Goal: Task Accomplishment & Management: Manage account settings

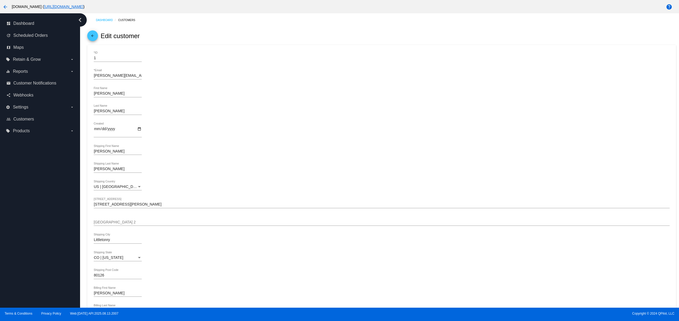
scroll to position [263, 0]
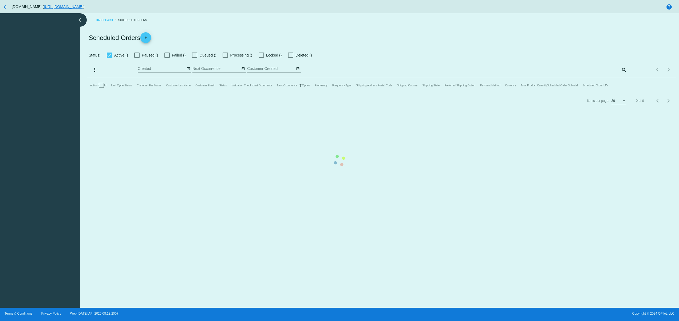
checkbox input "false"
type input "[DATE] - [DATE]"
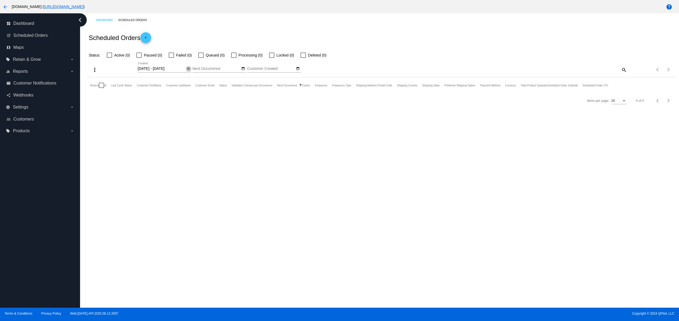
click at [189, 67] on mat-icon "close" at bounding box center [189, 69] width 4 height 4
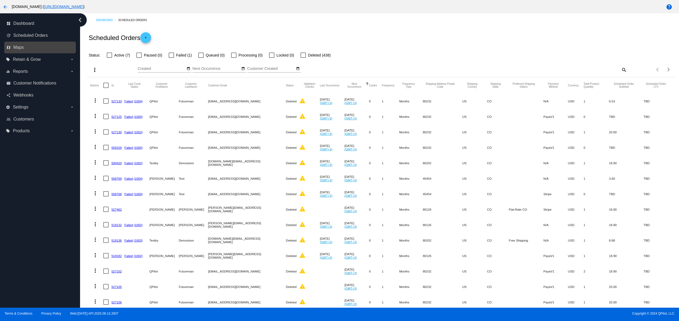
drag, startPoint x: 193, startPoint y: 36, endPoint x: 38, endPoint y: 47, distance: 156.0
click at [38, 47] on div "dashboard Dashboard update Scheduled Orders map Maps local_offer Retain & Grow …" at bounding box center [339, 160] width 679 height 295
click at [114, 183] on mat-cell "558769" at bounding box center [117, 178] width 13 height 15
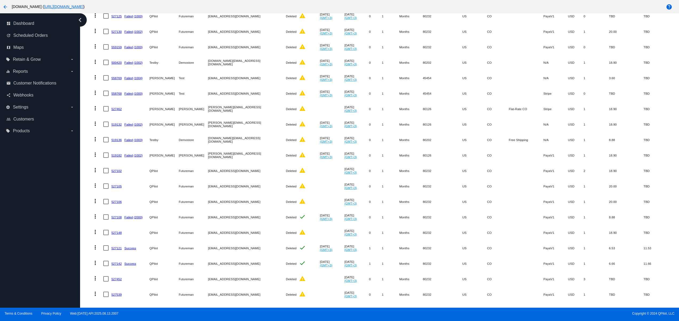
scroll to position [118, 0]
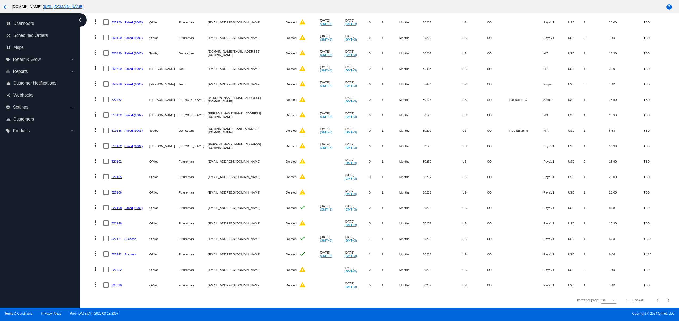
click at [6, 4] on mat-icon "arrow_back" at bounding box center [5, 7] width 6 height 6
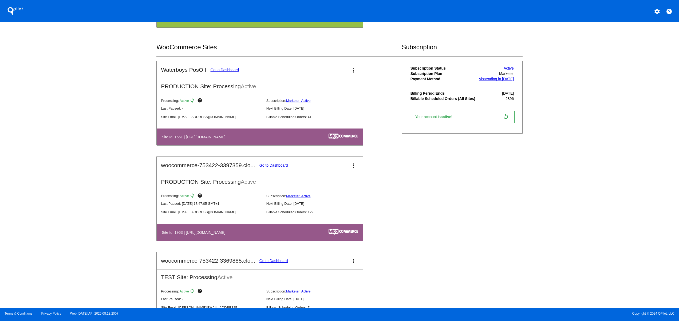
scroll to position [534, 0]
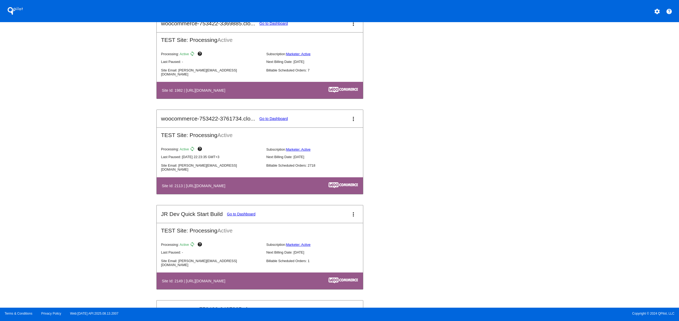
drag, startPoint x: 203, startPoint y: 184, endPoint x: 270, endPoint y: 182, distance: 67.3
click at [270, 182] on table "Site Id: 2113 | [URL][DOMAIN_NAME]" at bounding box center [260, 185] width 206 height 17
drag, startPoint x: 265, startPoint y: 192, endPoint x: 296, endPoint y: 232, distance: 50.4
click at [283, 194] on table "Site Id: 2113 | [URL][DOMAIN_NAME]" at bounding box center [260, 185] width 206 height 17
click at [260, 194] on table "Site Id: 2113 | [URL][DOMAIN_NAME]" at bounding box center [260, 185] width 206 height 17
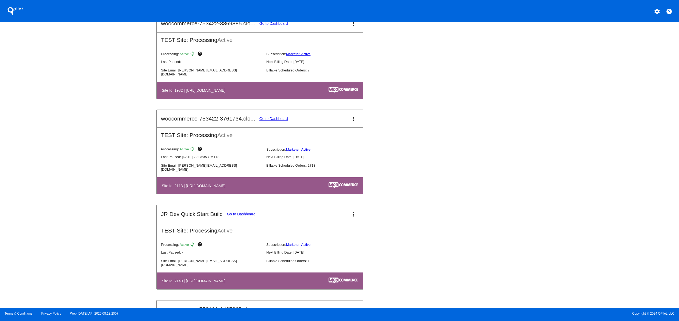
click at [277, 121] on link "Go to Dashboard" at bounding box center [273, 119] width 29 height 4
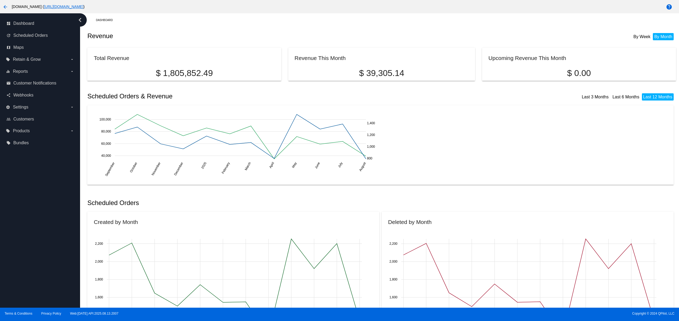
click at [0, 3] on html "arrow_back [DOMAIN_NAME] ( [URL][DOMAIN_NAME] ) help dashboard Dashboard update…" at bounding box center [339, 160] width 679 height 321
click at [4, 5] on mat-icon "arrow_back" at bounding box center [5, 7] width 6 height 6
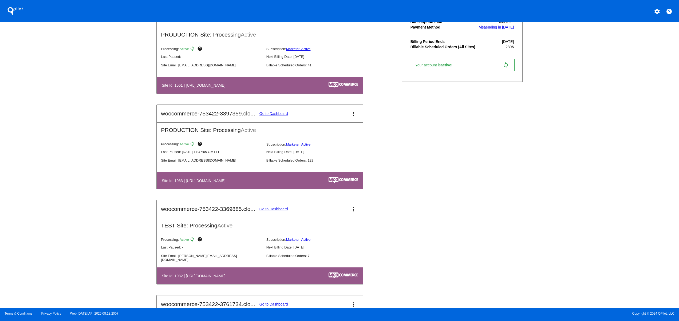
scroll to position [427, 0]
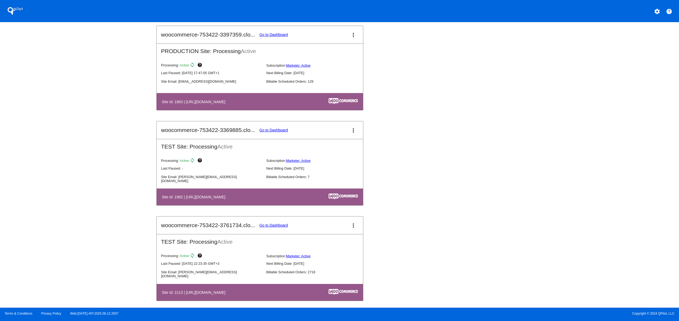
drag, startPoint x: 239, startPoint y: 200, endPoint x: 310, endPoint y: 191, distance: 70.8
click at [305, 191] on mat-card-content "TEST Site: Processing Active Processing: Active sync help Subscription: Markete…" at bounding box center [260, 172] width 206 height 67
click at [253, 201] on th "Site Id: 1982 | [URL][DOMAIN_NAME]" at bounding box center [228, 196] width 135 height 7
drag, startPoint x: 231, startPoint y: 198, endPoint x: 296, endPoint y: 198, distance: 64.6
click at [296, 198] on th "Site Id: 1982 | [URL][DOMAIN_NAME]" at bounding box center [228, 196] width 135 height 7
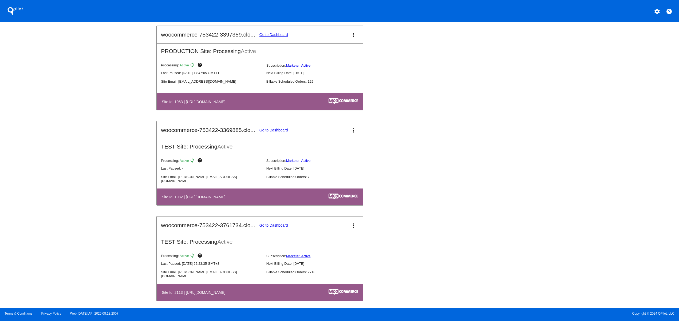
click at [281, 130] on mat-card-title "woocommerce-753422-3369885.clo... Go to Dashboard" at bounding box center [224, 130] width 127 height 6
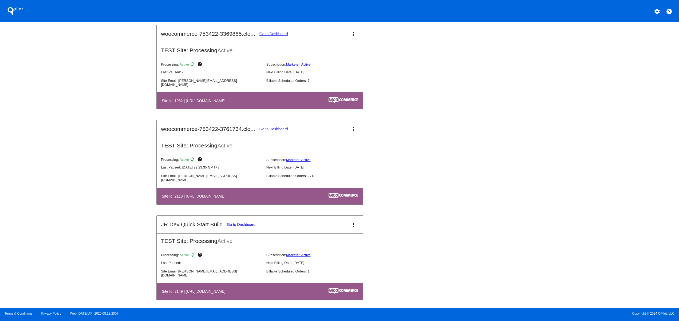
scroll to position [534, 0]
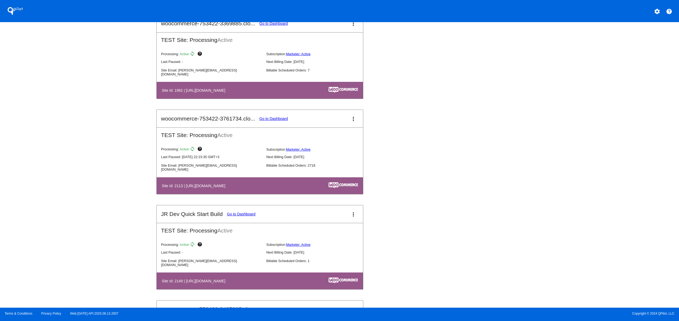
click at [243, 216] on link "Go to Dashboard" at bounding box center [241, 214] width 29 height 4
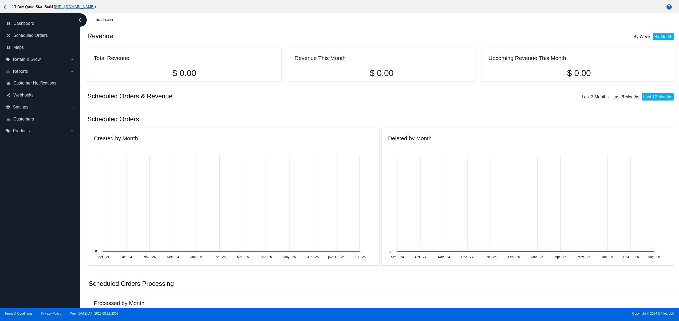
click at [9, 3] on button "arrow_back" at bounding box center [5, 6] width 11 height 11
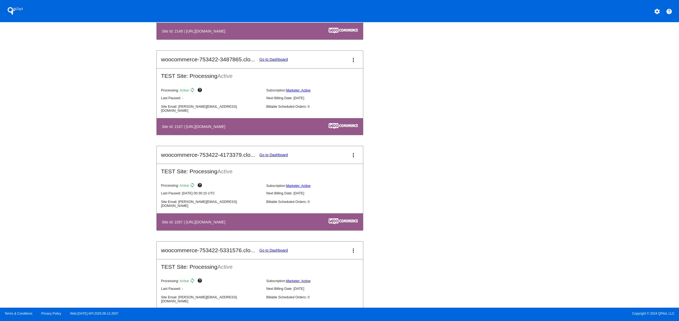
scroll to position [819, 0]
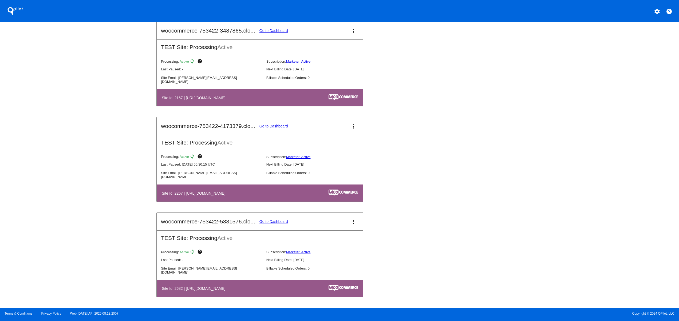
drag, startPoint x: 230, startPoint y: 190, endPoint x: 274, endPoint y: 190, distance: 43.5
click at [228, 191] on h4 "Site Id: 2267 | [URL][DOMAIN_NAME]" at bounding box center [195, 193] width 66 height 4
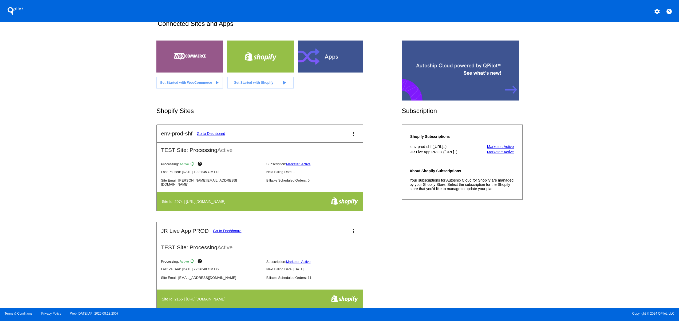
scroll to position [0, 0]
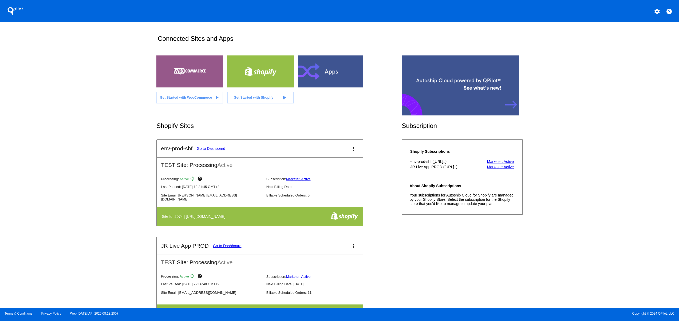
click at [657, 14] on mat-icon "settings" at bounding box center [657, 11] width 6 height 6
click at [635, 41] on span "Log out" at bounding box center [633, 40] width 13 height 4
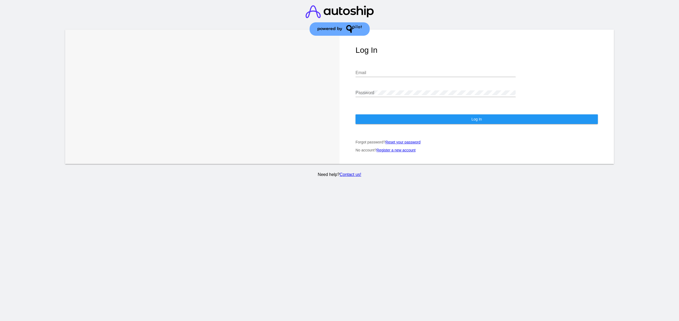
type input "[EMAIL_ADDRESS][DOMAIN_NAME]"
click at [392, 73] on input "[EMAIL_ADDRESS][DOMAIN_NAME]" at bounding box center [435, 72] width 160 height 5
click at [390, 115] on button "Log In" at bounding box center [476, 119] width 242 height 10
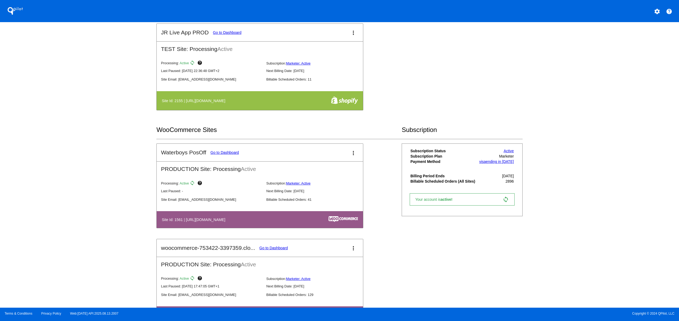
scroll to position [427, 0]
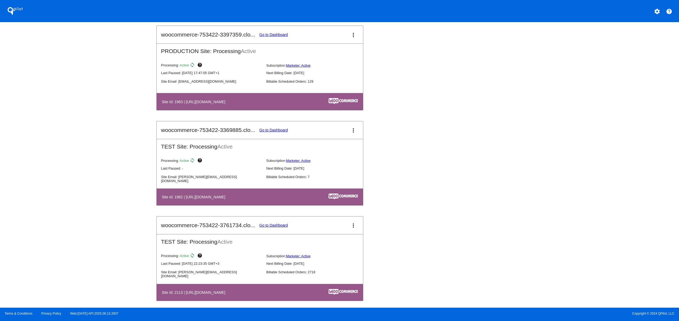
click at [273, 35] on link "Go to Dashboard" at bounding box center [273, 35] width 29 height 4
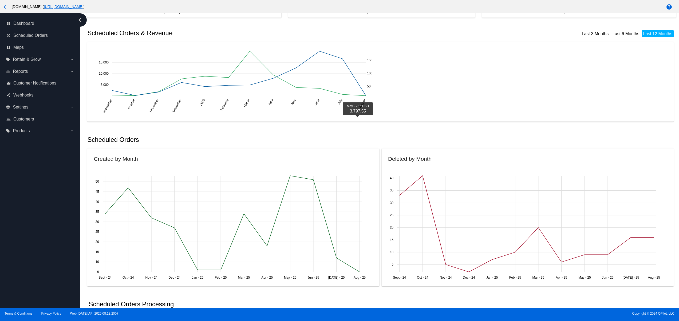
scroll to position [59, 0]
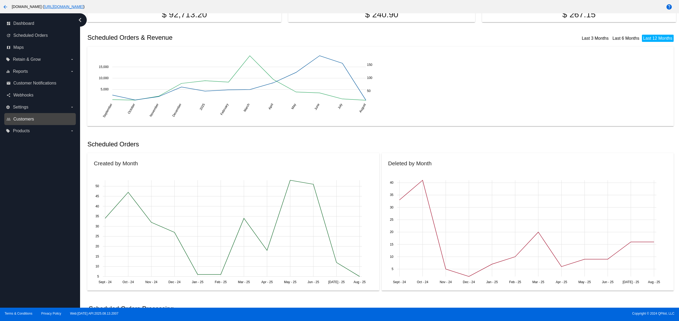
click at [33, 119] on span "Customers" at bounding box center [23, 119] width 21 height 5
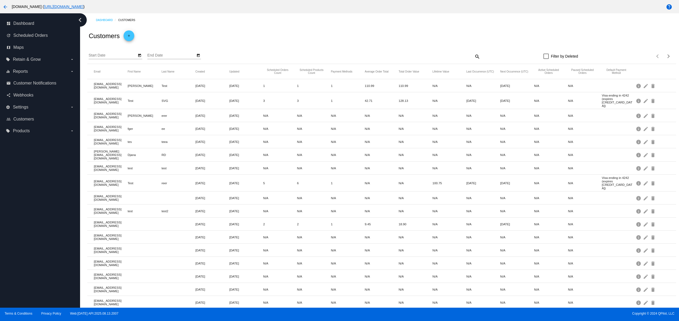
click at [412, 205] on mat-row "[EMAIL_ADDRESS][DOMAIN_NAME] test test2 [DATE] [DATE] N/A N/A N/A N/A N/A N/A N…" at bounding box center [381, 211] width 588 height 13
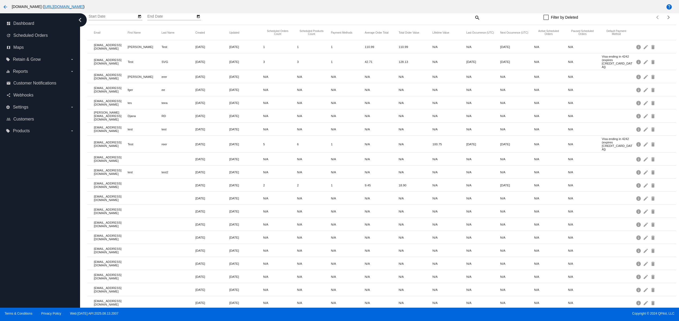
scroll to position [59, 0]
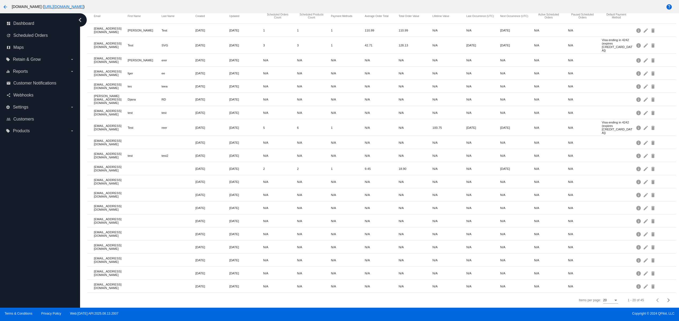
click at [41, 236] on div "dashboard Dashboard update Scheduled Orders map Maps local_offer Retain & Grow …" at bounding box center [40, 160] width 80 height 295
drag, startPoint x: 33, startPoint y: 219, endPoint x: 28, endPoint y: 200, distance: 19.8
click at [33, 218] on div "dashboard Dashboard update Scheduled Orders map Maps local_offer Retain & Grow …" at bounding box center [40, 160] width 80 height 295
click at [28, 200] on div "dashboard Dashboard update Scheduled Orders map Maps local_offer Retain & Grow …" at bounding box center [40, 160] width 80 height 295
drag, startPoint x: 21, startPoint y: 245, endPoint x: 23, endPoint y: 227, distance: 18.5
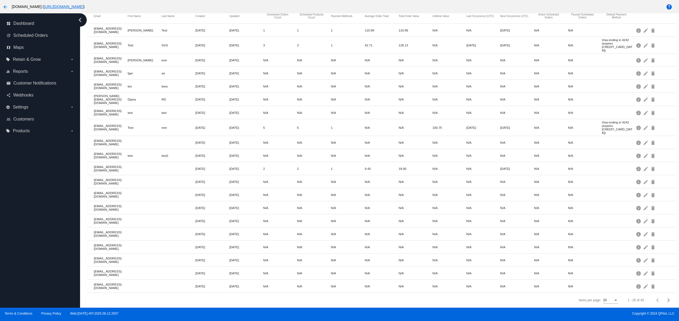
click at [21, 246] on div "dashboard Dashboard update Scheduled Orders map Maps local_offer Retain & Grow …" at bounding box center [40, 160] width 80 height 295
click at [24, 219] on div "dashboard Dashboard update Scheduled Orders map Maps local_offer Retain & Grow …" at bounding box center [40, 160] width 80 height 295
click at [25, 203] on div "dashboard Dashboard update Scheduled Orders map Maps local_offer Retain & Grow …" at bounding box center [40, 160] width 80 height 295
click at [31, 188] on div "dashboard Dashboard update Scheduled Orders map Maps local_offer Retain & Grow …" at bounding box center [40, 160] width 80 height 295
click at [30, 249] on div "dashboard Dashboard update Scheduled Orders map Maps local_offer Retain & Grow …" at bounding box center [40, 160] width 80 height 295
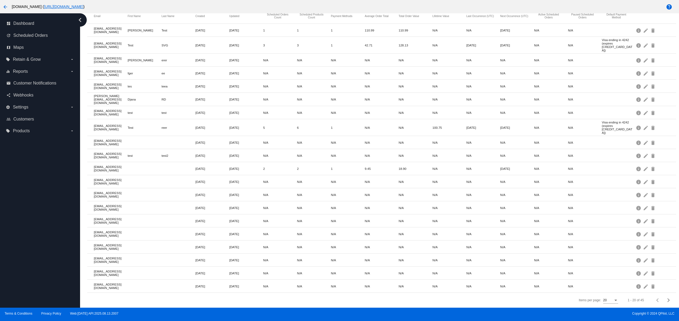
click at [24, 228] on div "dashboard Dashboard update Scheduled Orders map Maps local_offer Retain & Grow …" at bounding box center [40, 160] width 80 height 295
click at [26, 202] on div "dashboard Dashboard update Scheduled Orders map Maps local_offer Retain & Grow …" at bounding box center [40, 160] width 80 height 295
click at [33, 251] on div "dashboard Dashboard update Scheduled Orders map Maps local_offer Retain & Grow …" at bounding box center [40, 160] width 80 height 295
click at [27, 233] on div "dashboard Dashboard update Scheduled Orders map Maps local_offer Retain & Grow …" at bounding box center [40, 160] width 80 height 295
drag, startPoint x: 25, startPoint y: 220, endPoint x: 25, endPoint y: 217, distance: 3.2
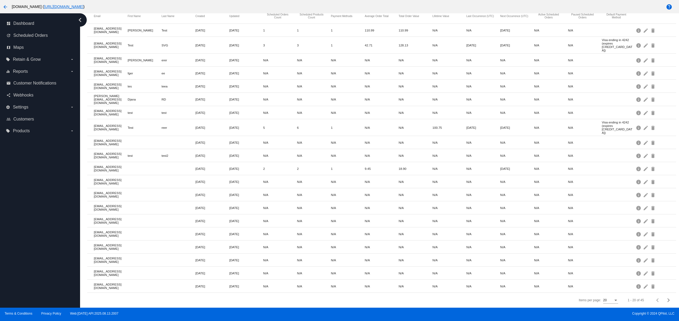
click at [25, 219] on div "dashboard Dashboard update Scheduled Orders map Maps local_offer Retain & Grow …" at bounding box center [40, 160] width 80 height 295
click at [16, 243] on div "dashboard Dashboard update Scheduled Orders map Maps local_offer Retain & Grow …" at bounding box center [40, 160] width 80 height 295
drag, startPoint x: 34, startPoint y: 244, endPoint x: 38, endPoint y: 244, distance: 3.2
click at [36, 244] on div "dashboard Dashboard update Scheduled Orders map Maps local_offer Retain & Grow …" at bounding box center [40, 160] width 80 height 295
click at [39, 217] on div "dashboard Dashboard update Scheduled Orders map Maps local_offer Retain & Grow …" at bounding box center [40, 160] width 80 height 295
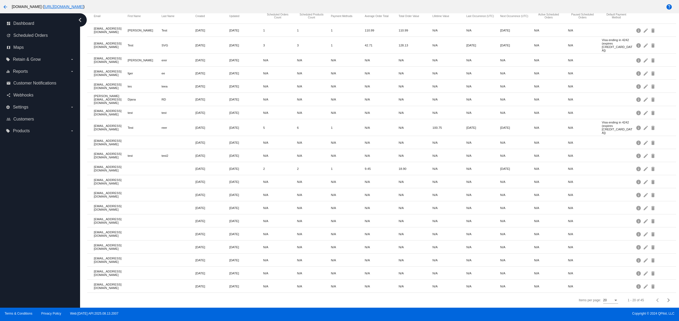
click at [39, 192] on div "dashboard Dashboard update Scheduled Orders map Maps local_offer Retain & Grow …" at bounding box center [40, 160] width 80 height 295
click at [39, 252] on div "dashboard Dashboard update Scheduled Orders map Maps local_offer Retain & Grow …" at bounding box center [40, 160] width 80 height 295
click at [34, 211] on div "dashboard Dashboard update Scheduled Orders map Maps local_offer Retain & Grow …" at bounding box center [40, 160] width 80 height 295
click at [34, 192] on div "dashboard Dashboard update Scheduled Orders map Maps local_offer Retain & Grow …" at bounding box center [40, 160] width 80 height 295
click at [34, 203] on div "dashboard Dashboard update Scheduled Orders map Maps local_offer Retain & Grow …" at bounding box center [40, 160] width 80 height 295
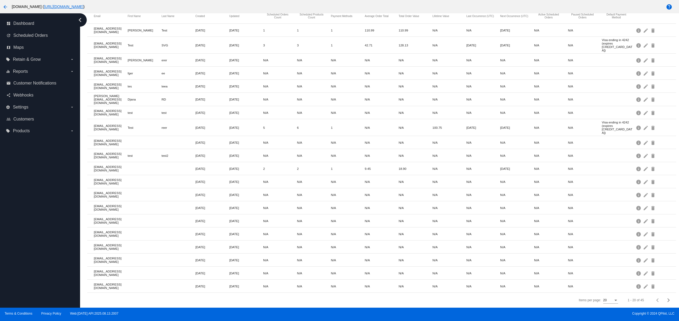
click at [50, 185] on div "dashboard Dashboard update Scheduled Orders map Maps local_offer Retain & Grow …" at bounding box center [40, 160] width 80 height 295
click at [29, 282] on div "dashboard Dashboard update Scheduled Orders map Maps local_offer Retain & Grow …" at bounding box center [40, 160] width 80 height 295
click at [31, 240] on div "dashboard Dashboard update Scheduled Orders map Maps local_offer Retain & Grow …" at bounding box center [40, 160] width 80 height 295
click at [31, 213] on div "dashboard Dashboard update Scheduled Orders map Maps local_offer Retain & Grow …" at bounding box center [40, 160] width 80 height 295
click at [27, 198] on div "dashboard Dashboard update Scheduled Orders map Maps local_offer Retain & Grow …" at bounding box center [40, 160] width 80 height 295
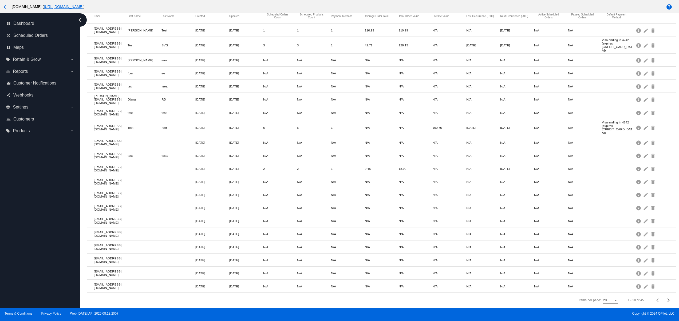
click at [40, 255] on div "dashboard Dashboard update Scheduled Orders map Maps local_offer Retain & Grow …" at bounding box center [40, 160] width 80 height 295
click at [44, 227] on div "dashboard Dashboard update Scheduled Orders map Maps local_offer Retain & Grow …" at bounding box center [40, 160] width 80 height 295
click at [44, 222] on div "dashboard Dashboard update Scheduled Orders map Maps local_offer Retain & Grow …" at bounding box center [40, 160] width 80 height 295
click at [43, 197] on div "dashboard Dashboard update Scheduled Orders map Maps local_offer Retain & Grow …" at bounding box center [40, 160] width 80 height 295
click at [44, 260] on div "dashboard Dashboard update Scheduled Orders map Maps local_offer Retain & Grow …" at bounding box center [40, 160] width 80 height 295
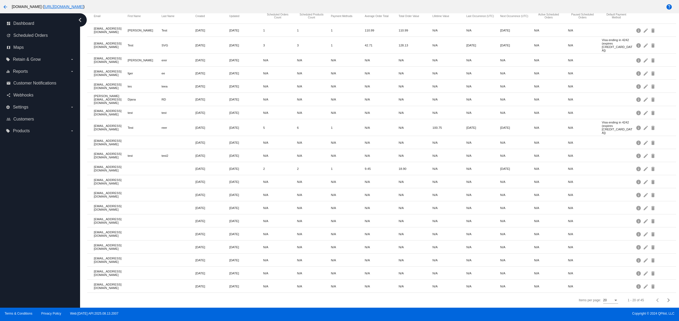
click at [43, 226] on div "dashboard Dashboard update Scheduled Orders map Maps local_offer Retain & Grow …" at bounding box center [40, 160] width 80 height 295
click at [43, 215] on div "dashboard Dashboard update Scheduled Orders map Maps local_offer Retain & Grow …" at bounding box center [40, 160] width 80 height 295
click at [48, 261] on div "dashboard Dashboard update Scheduled Orders map Maps local_offer Retain & Grow …" at bounding box center [40, 160] width 80 height 295
click at [40, 223] on div "dashboard Dashboard update Scheduled Orders map Maps local_offer Retain & Grow …" at bounding box center [40, 160] width 80 height 295
click at [33, 204] on div "dashboard Dashboard update Scheduled Orders map Maps local_offer Retain & Grow …" at bounding box center [40, 160] width 80 height 295
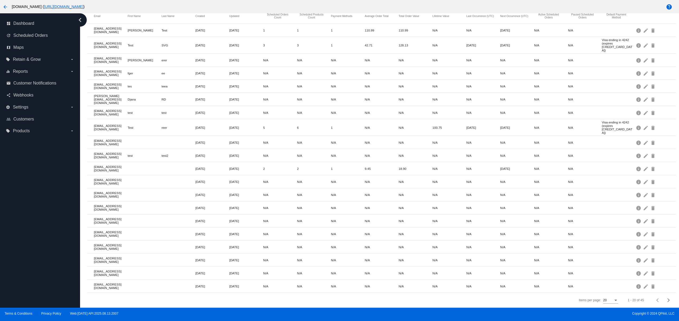
click at [33, 195] on div "dashboard Dashboard update Scheduled Orders map Maps local_offer Retain & Grow …" at bounding box center [40, 160] width 80 height 295
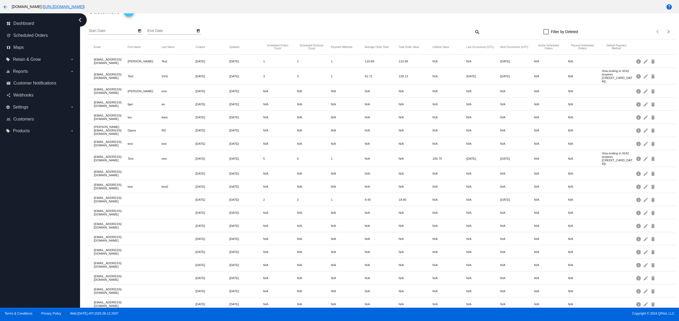
scroll to position [0, 0]
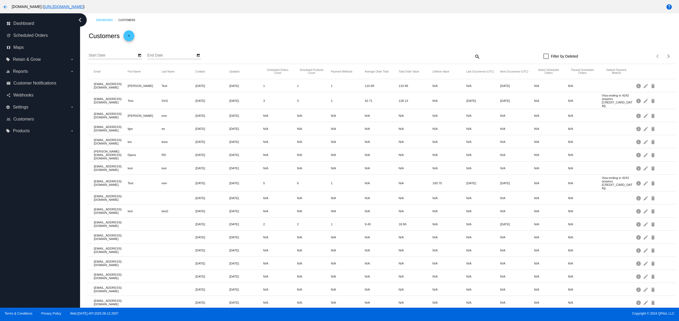
click at [33, 237] on div "dashboard Dashboard update Scheduled Orders map Maps local_offer Retain & Grow …" at bounding box center [40, 160] width 80 height 295
click at [361, 39] on div "Customers add" at bounding box center [381, 36] width 588 height 18
drag, startPoint x: 395, startPoint y: 23, endPoint x: 421, endPoint y: 23, distance: 26.2
click at [397, 23] on div "Dashboard Customers" at bounding box center [386, 20] width 580 height 8
click at [422, 23] on div "Dashboard Customers" at bounding box center [386, 20] width 580 height 8
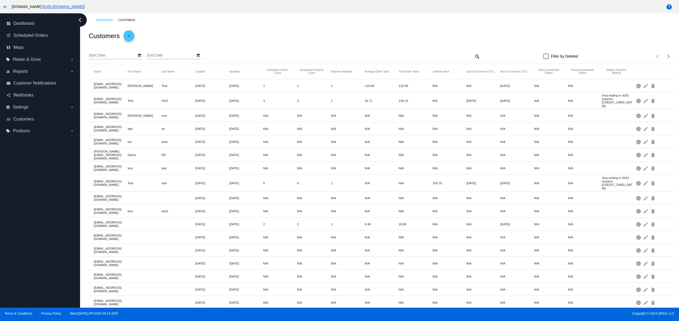
click at [437, 26] on div "Dashboard Customers Customers add Start Date End Date search Filter by Deleted …" at bounding box center [381, 188] width 595 height 350
click at [469, 28] on div "Customers add" at bounding box center [381, 36] width 588 height 18
click at [477, 28] on div "Customers add" at bounding box center [381, 36] width 588 height 18
click at [473, 31] on div "Customers add" at bounding box center [381, 36] width 588 height 18
drag, startPoint x: 437, startPoint y: 30, endPoint x: 424, endPoint y: 30, distance: 13.1
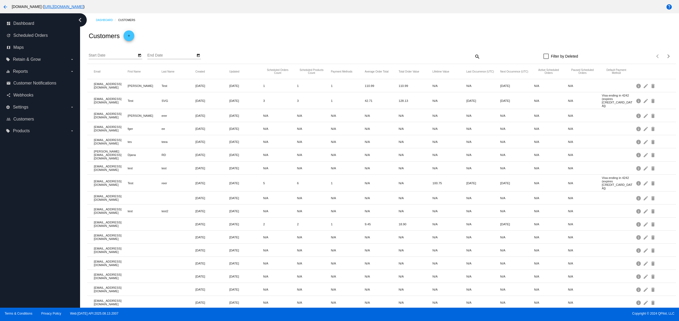
click at [437, 30] on div "Customers add" at bounding box center [381, 36] width 588 height 18
click at [390, 30] on div "Customers add" at bounding box center [381, 36] width 588 height 18
click at [390, 31] on div "Customers add" at bounding box center [381, 36] width 588 height 18
click at [335, 45] on div "Customers add" at bounding box center [381, 36] width 588 height 18
drag, startPoint x: 302, startPoint y: 37, endPoint x: 298, endPoint y: 37, distance: 3.2
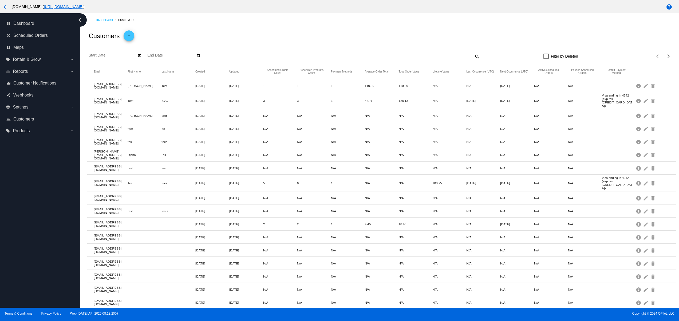
click at [300, 37] on div "Customers add" at bounding box center [381, 36] width 588 height 18
click at [257, 37] on div "Customers add" at bounding box center [381, 36] width 588 height 18
drag, startPoint x: 278, startPoint y: 37, endPoint x: 309, endPoint y: 38, distance: 30.5
click at [279, 37] on div "Customers add" at bounding box center [381, 36] width 588 height 18
drag, startPoint x: 313, startPoint y: 38, endPoint x: 341, endPoint y: 34, distance: 28.0
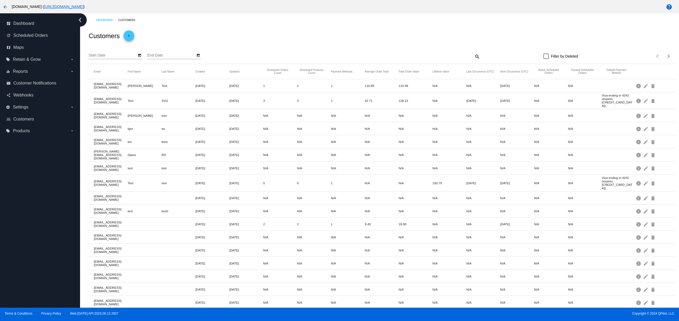
click at [315, 38] on div "Customers add" at bounding box center [381, 36] width 588 height 18
drag, startPoint x: 342, startPoint y: 34, endPoint x: 362, endPoint y: 34, distance: 20.3
click at [344, 34] on div "Customers add" at bounding box center [381, 36] width 588 height 18
click at [365, 34] on div "Customers add" at bounding box center [381, 36] width 588 height 18
click at [376, 32] on div "Customers add" at bounding box center [381, 36] width 588 height 18
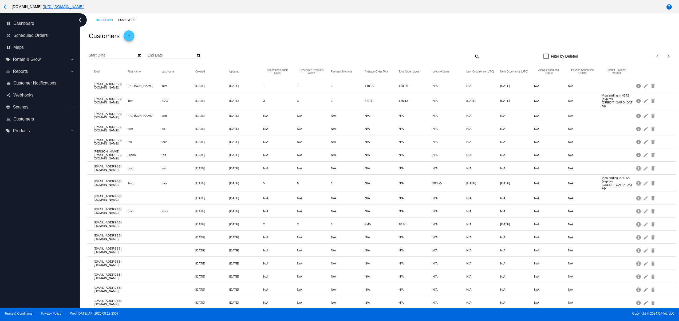
click at [394, 30] on div "Customers add" at bounding box center [381, 36] width 588 height 18
click at [311, 29] on div "Customers add" at bounding box center [381, 36] width 588 height 18
click at [341, 34] on div "Customers add" at bounding box center [381, 36] width 588 height 18
drag, startPoint x: 358, startPoint y: 34, endPoint x: 373, endPoint y: 34, distance: 14.9
click at [359, 34] on div "Customers add" at bounding box center [381, 36] width 588 height 18
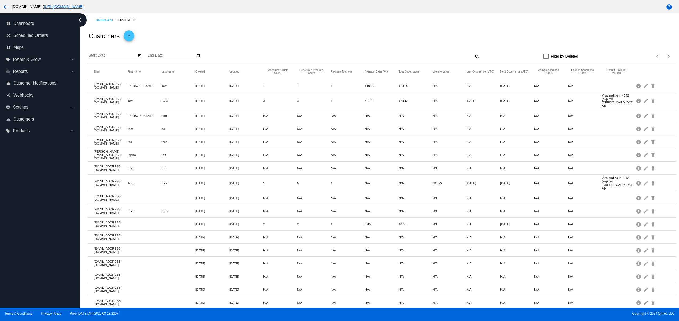
click at [382, 33] on div "Customers add" at bounding box center [381, 36] width 588 height 18
click at [405, 33] on div "Customers add" at bounding box center [381, 36] width 588 height 18
drag, startPoint x: 425, startPoint y: 33, endPoint x: 435, endPoint y: 33, distance: 10.1
click at [425, 33] on div "Customers add" at bounding box center [381, 36] width 588 height 18
click at [437, 33] on div "Customers add" at bounding box center [381, 36] width 588 height 18
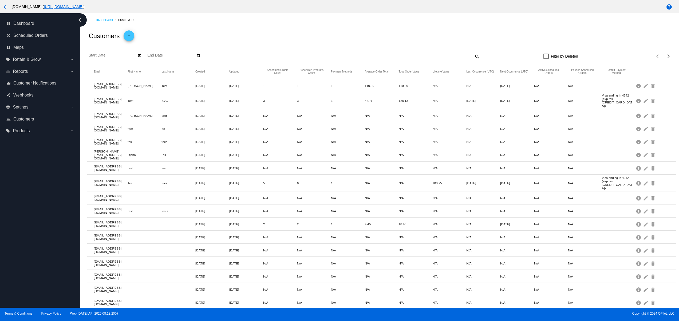
click at [456, 34] on div "Customers add" at bounding box center [381, 36] width 588 height 18
drag, startPoint x: 475, startPoint y: 35, endPoint x: 482, endPoint y: 35, distance: 6.9
click at [476, 35] on div "Customers add" at bounding box center [381, 36] width 588 height 18
click at [485, 35] on div "Customers add" at bounding box center [381, 36] width 588 height 18
click at [311, 38] on div "Customers add" at bounding box center [381, 36] width 588 height 18
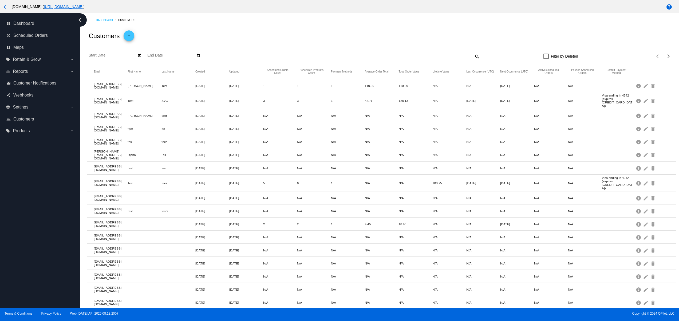
click at [341, 38] on div "Customers add" at bounding box center [381, 36] width 588 height 18
drag, startPoint x: 355, startPoint y: 38, endPoint x: 378, endPoint y: 41, distance: 23.1
click at [359, 39] on div "Customers add" at bounding box center [381, 36] width 588 height 18
click at [385, 41] on div "Customers add" at bounding box center [381, 36] width 588 height 18
click at [400, 42] on div "Customers add" at bounding box center [381, 36] width 588 height 18
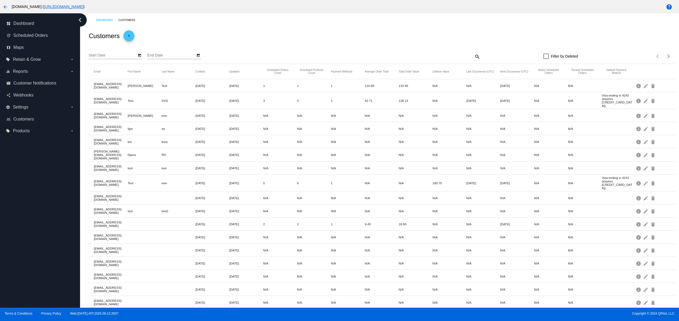
click at [417, 43] on div "Customers add" at bounding box center [381, 36] width 588 height 18
click at [432, 43] on div "Customers add" at bounding box center [381, 36] width 588 height 18
click at [324, 43] on div "Customers add" at bounding box center [381, 36] width 588 height 18
click at [334, 42] on div "Customers add" at bounding box center [381, 36] width 588 height 18
drag, startPoint x: 371, startPoint y: 42, endPoint x: 375, endPoint y: 42, distance: 4.3
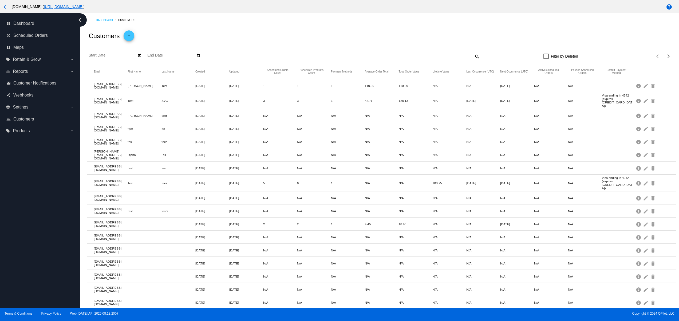
click at [372, 42] on div "Customers add" at bounding box center [381, 36] width 588 height 18
click at [390, 42] on div "Customers add" at bounding box center [381, 36] width 588 height 18
click at [417, 42] on div "Customers add" at bounding box center [381, 36] width 588 height 18
click at [432, 42] on div "Customers add" at bounding box center [381, 36] width 588 height 18
click at [460, 44] on div "Customers add" at bounding box center [381, 36] width 588 height 18
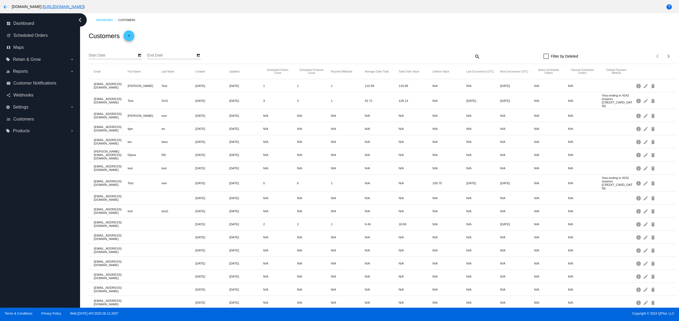
drag, startPoint x: 409, startPoint y: 43, endPoint x: 365, endPoint y: 32, distance: 45.3
click at [409, 43] on div "Customers add" at bounding box center [381, 36] width 588 height 18
drag, startPoint x: 361, startPoint y: 32, endPoint x: 338, endPoint y: 31, distance: 23.5
click at [356, 32] on div "Customers add" at bounding box center [381, 36] width 588 height 18
click at [310, 27] on div "Customers add" at bounding box center [381, 36] width 588 height 18
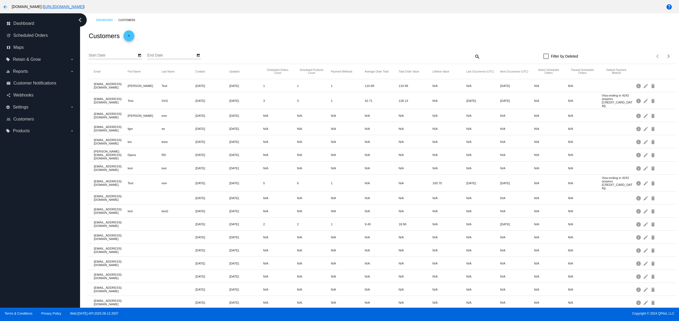
click at [284, 27] on div "Dashboard Customers Customers add Start Date End Date search Filter by Deleted …" at bounding box center [381, 188] width 595 height 350
click at [302, 26] on div "Dashboard Customers Customers add Start Date End Date search Filter by Deleted …" at bounding box center [381, 188] width 595 height 350
click at [334, 29] on div "Customers add" at bounding box center [381, 36] width 588 height 18
click at [362, 29] on div "Customers add" at bounding box center [381, 36] width 588 height 18
click at [380, 30] on div "Customers add" at bounding box center [381, 36] width 588 height 18
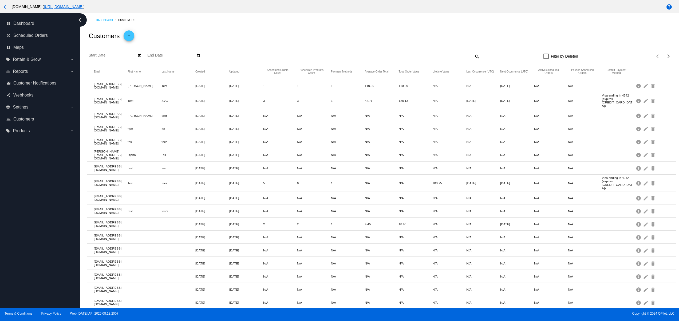
drag, startPoint x: 376, startPoint y: 30, endPoint x: 324, endPoint y: 37, distance: 52.7
click at [363, 33] on div "Customers add" at bounding box center [381, 36] width 588 height 18
click at [323, 37] on div "Customers add" at bounding box center [381, 36] width 588 height 18
click at [371, 33] on div "Customers add" at bounding box center [381, 36] width 588 height 18
click at [41, 260] on div "dashboard Dashboard update Scheduled Orders map Maps local_offer Retain & Grow …" at bounding box center [40, 160] width 80 height 295
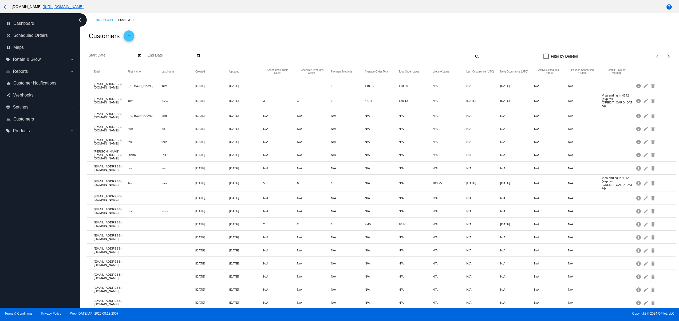
click at [42, 235] on div "dashboard Dashboard update Scheduled Orders map Maps local_offer Retain & Grow …" at bounding box center [40, 160] width 80 height 295
click at [43, 214] on div "dashboard Dashboard update Scheduled Orders map Maps local_offer Retain & Grow …" at bounding box center [40, 160] width 80 height 295
click at [36, 193] on div "dashboard Dashboard update Scheduled Orders map Maps local_offer Retain & Grow …" at bounding box center [40, 160] width 80 height 295
click at [35, 190] on div "dashboard Dashboard update Scheduled Orders map Maps local_offer Retain & Grow …" at bounding box center [40, 160] width 80 height 295
click at [35, 255] on div "dashboard Dashboard update Scheduled Orders map Maps local_offer Retain & Grow …" at bounding box center [40, 160] width 80 height 295
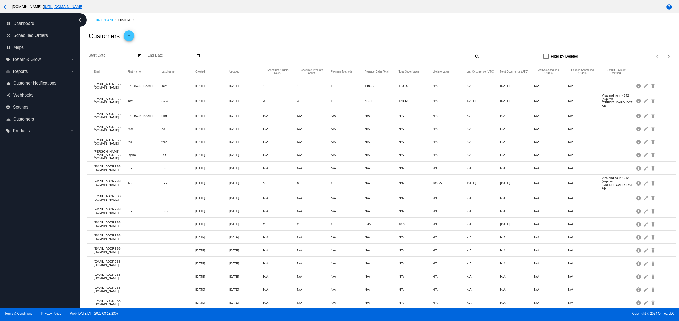
click at [36, 262] on div "dashboard Dashboard update Scheduled Orders map Maps local_offer Retain & Grow …" at bounding box center [40, 160] width 80 height 295
click at [36, 260] on div "dashboard Dashboard update Scheduled Orders map Maps local_offer Retain & Grow …" at bounding box center [40, 160] width 80 height 295
click at [31, 241] on div "dashboard Dashboard update Scheduled Orders map Maps local_offer Retain & Grow …" at bounding box center [40, 160] width 80 height 295
click at [38, 222] on div "dashboard Dashboard update Scheduled Orders map Maps local_offer Retain & Grow …" at bounding box center [40, 160] width 80 height 295
click at [33, 274] on div "dashboard Dashboard update Scheduled Orders map Maps local_offer Retain & Grow …" at bounding box center [40, 160] width 80 height 295
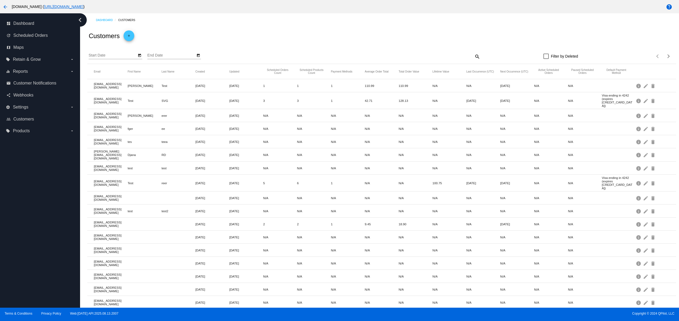
click at [28, 263] on div "dashboard Dashboard update Scheduled Orders map Maps local_offer Retain & Grow …" at bounding box center [40, 160] width 80 height 295
click at [25, 247] on div "dashboard Dashboard update Scheduled Orders map Maps local_offer Retain & Grow …" at bounding box center [40, 160] width 80 height 295
click at [25, 224] on div "dashboard Dashboard update Scheduled Orders map Maps local_offer Retain & Grow …" at bounding box center [40, 160] width 80 height 295
click at [27, 284] on div "dashboard Dashboard update Scheduled Orders map Maps local_offer Retain & Grow …" at bounding box center [40, 160] width 80 height 295
click at [26, 251] on div "dashboard Dashboard update Scheduled Orders map Maps local_offer Retain & Grow …" at bounding box center [40, 160] width 80 height 295
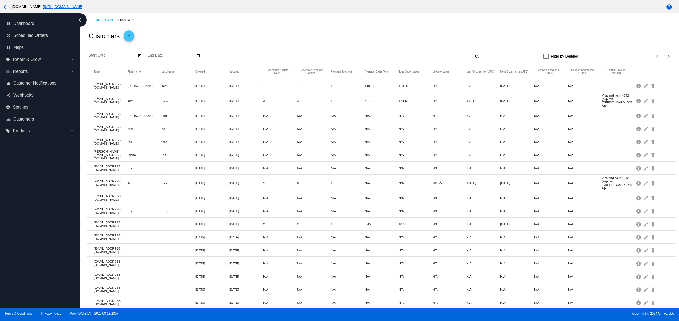
click at [27, 239] on div "dashboard Dashboard update Scheduled Orders map Maps local_offer Retain & Grow …" at bounding box center [40, 160] width 80 height 295
click at [28, 215] on div "dashboard Dashboard update Scheduled Orders map Maps local_offer Retain & Grow …" at bounding box center [40, 160] width 80 height 295
click at [29, 189] on div "dashboard Dashboard update Scheduled Orders map Maps local_offer Retain & Grow …" at bounding box center [40, 160] width 80 height 295
drag, startPoint x: 29, startPoint y: 265, endPoint x: 26, endPoint y: 245, distance: 20.7
click at [29, 266] on div "dashboard Dashboard update Scheduled Orders map Maps local_offer Retain & Grow …" at bounding box center [40, 160] width 80 height 295
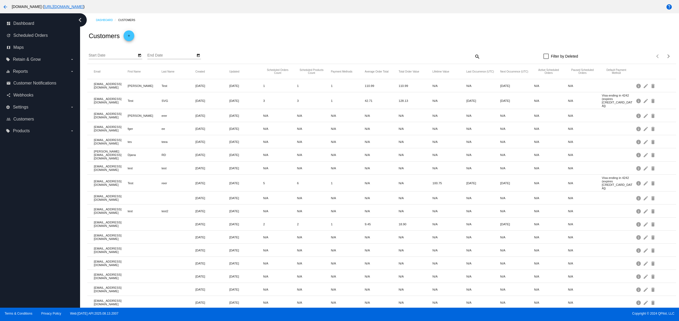
click at [26, 244] on div "dashboard Dashboard update Scheduled Orders map Maps local_offer Retain & Grow …" at bounding box center [40, 160] width 80 height 295
click at [25, 222] on div "dashboard Dashboard update Scheduled Orders map Maps local_offer Retain & Grow …" at bounding box center [40, 160] width 80 height 295
click at [25, 200] on div "dashboard Dashboard update Scheduled Orders map Maps local_offer Retain & Grow …" at bounding box center [40, 160] width 80 height 295
click at [288, 45] on div "Start Date End Date search Filter by Deleted Items per page: 20 1 - 20 of 45" at bounding box center [381, 54] width 588 height 19
click at [307, 39] on div "Customers add" at bounding box center [381, 36] width 588 height 18
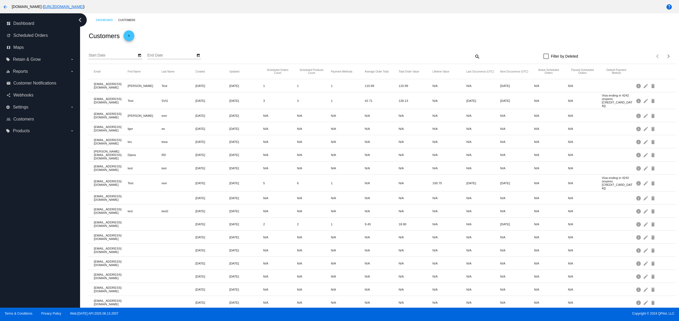
click at [325, 31] on div "Customers add" at bounding box center [381, 36] width 588 height 18
click at [345, 23] on div "Dashboard Customers" at bounding box center [386, 20] width 580 height 8
click at [376, 20] on div "Dashboard Customers" at bounding box center [386, 20] width 580 height 8
drag, startPoint x: 332, startPoint y: 19, endPoint x: 296, endPoint y: 19, distance: 36.0
click at [331, 19] on div "Dashboard Customers" at bounding box center [386, 20] width 580 height 8
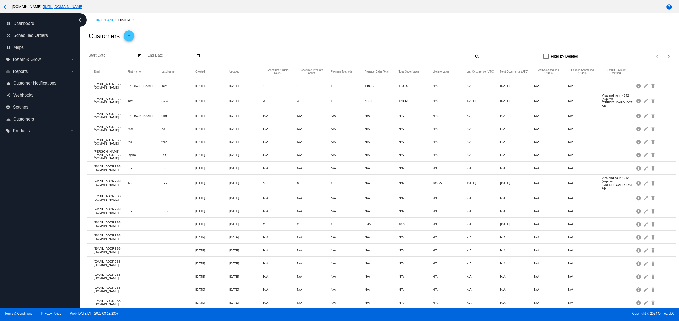
click at [288, 19] on div "Dashboard Customers" at bounding box center [386, 20] width 580 height 8
drag, startPoint x: 288, startPoint y: 19, endPoint x: 350, endPoint y: 20, distance: 62.5
click at [292, 19] on div "Dashboard Customers" at bounding box center [386, 20] width 580 height 8
click at [379, 20] on div "Dashboard Customers" at bounding box center [386, 20] width 580 height 8
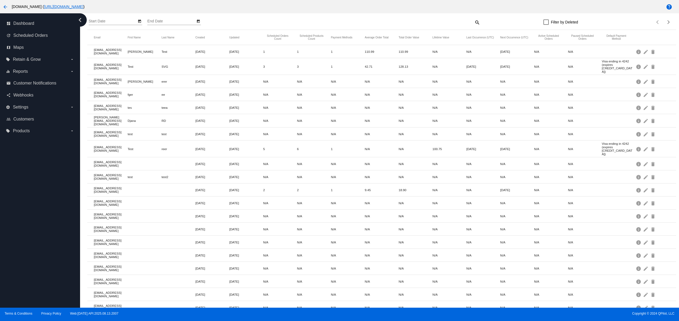
scroll to position [59, 0]
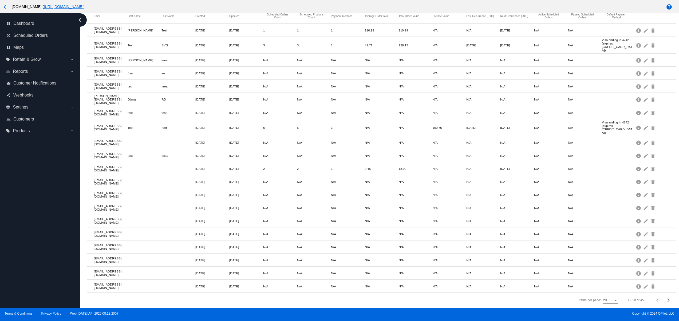
drag, startPoint x: 26, startPoint y: 249, endPoint x: 29, endPoint y: 263, distance: 13.9
click at [27, 256] on div "dashboard Dashboard update Scheduled Orders map Maps local_offer Retain & Grow …" at bounding box center [40, 160] width 80 height 295
click at [29, 265] on div "dashboard Dashboard update Scheduled Orders map Maps local_offer Retain & Grow …" at bounding box center [40, 160] width 80 height 295
click at [34, 233] on div "dashboard Dashboard update Scheduled Orders map Maps local_offer Retain & Grow …" at bounding box center [40, 160] width 80 height 295
click at [29, 210] on div "dashboard Dashboard update Scheduled Orders map Maps local_offer Retain & Grow …" at bounding box center [40, 160] width 80 height 295
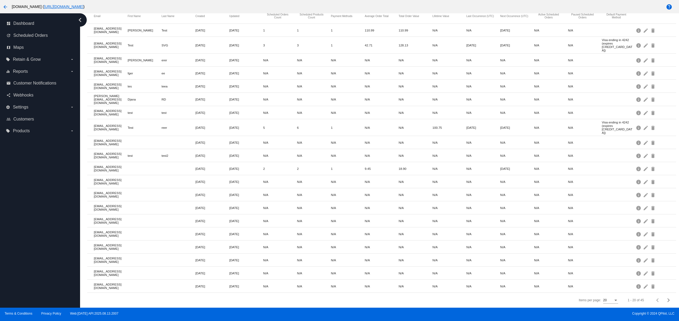
click at [25, 263] on div "dashboard Dashboard update Scheduled Orders map Maps local_offer Retain & Grow …" at bounding box center [40, 160] width 80 height 295
click at [29, 228] on div "dashboard Dashboard update Scheduled Orders map Maps local_offer Retain & Grow …" at bounding box center [40, 160] width 80 height 295
click at [30, 216] on div "dashboard Dashboard update Scheduled Orders map Maps local_offer Retain & Grow …" at bounding box center [40, 160] width 80 height 295
click at [31, 201] on div "dashboard Dashboard update Scheduled Orders map Maps local_offer Retain & Grow …" at bounding box center [40, 160] width 80 height 295
click at [31, 191] on div "dashboard Dashboard update Scheduled Orders map Maps local_offer Retain & Grow …" at bounding box center [40, 160] width 80 height 295
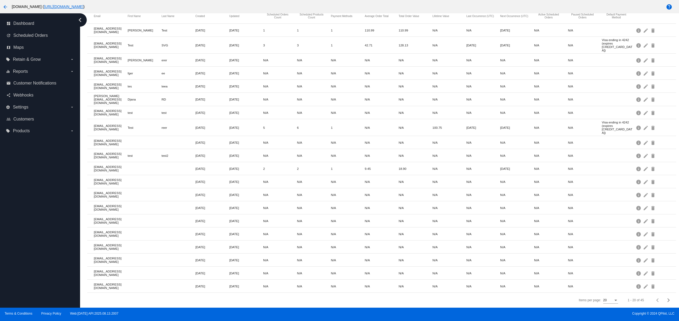
click at [24, 259] on div "dashboard Dashboard update Scheduled Orders map Maps local_offer Retain & Grow …" at bounding box center [40, 160] width 80 height 295
click at [22, 241] on div "dashboard Dashboard update Scheduled Orders map Maps local_offer Retain & Grow …" at bounding box center [40, 160] width 80 height 295
click at [22, 230] on div "dashboard Dashboard update Scheduled Orders map Maps local_offer Retain & Grow …" at bounding box center [40, 160] width 80 height 295
click at [22, 215] on div "dashboard Dashboard update Scheduled Orders map Maps local_offer Retain & Grow …" at bounding box center [40, 160] width 80 height 295
click at [22, 204] on div "dashboard Dashboard update Scheduled Orders map Maps local_offer Retain & Grow …" at bounding box center [40, 160] width 80 height 295
